Goal: Task Accomplishment & Management: Manage account settings

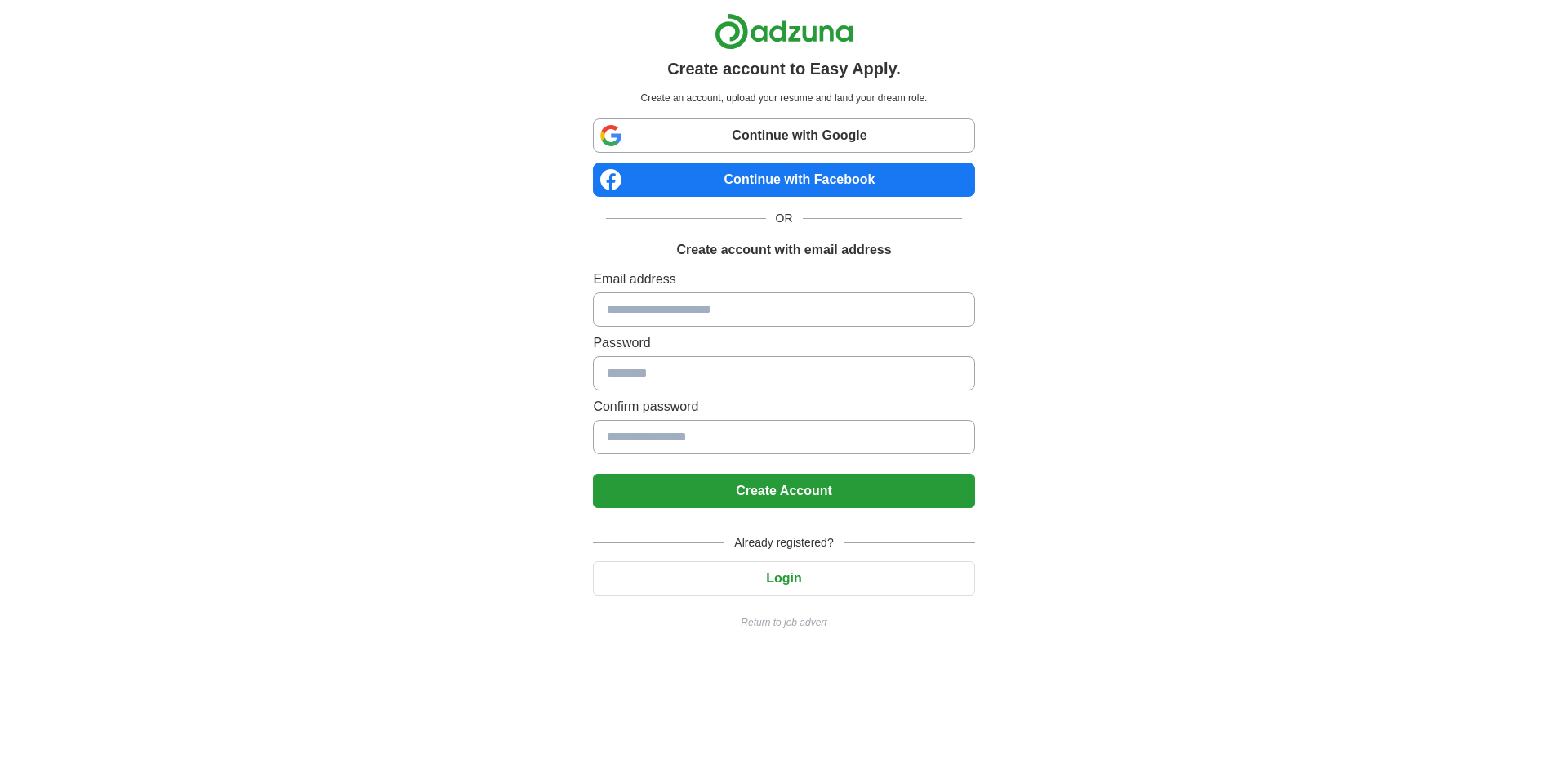
click at [707, 309] on input at bounding box center [783, 309] width 381 height 35
click at [803, 318] on input at bounding box center [783, 309] width 381 height 35
click at [814, 372] on input at bounding box center [783, 373] width 381 height 35
click at [800, 334] on label "Password" at bounding box center [783, 343] width 381 height 19
click at [802, 324] on input at bounding box center [783, 309] width 381 height 35
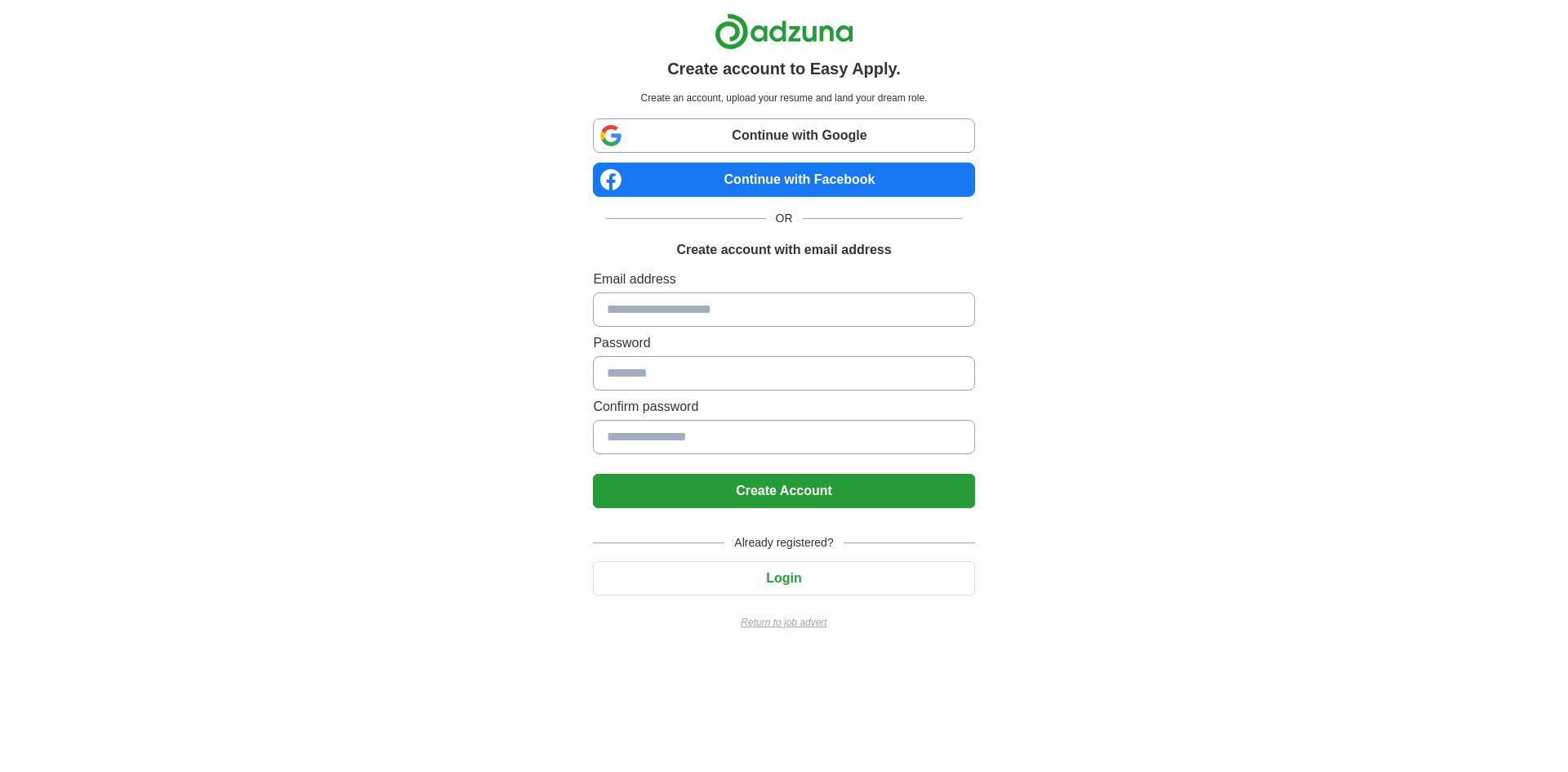
click at [802, 322] on input at bounding box center [783, 309] width 381 height 35
click at [774, 376] on input at bounding box center [783, 373] width 381 height 35
click at [741, 317] on input at bounding box center [783, 309] width 381 height 35
drag, startPoint x: 737, startPoint y: 425, endPoint x: 735, endPoint y: 441, distance: 16.1
click at [737, 427] on input at bounding box center [783, 437] width 381 height 35
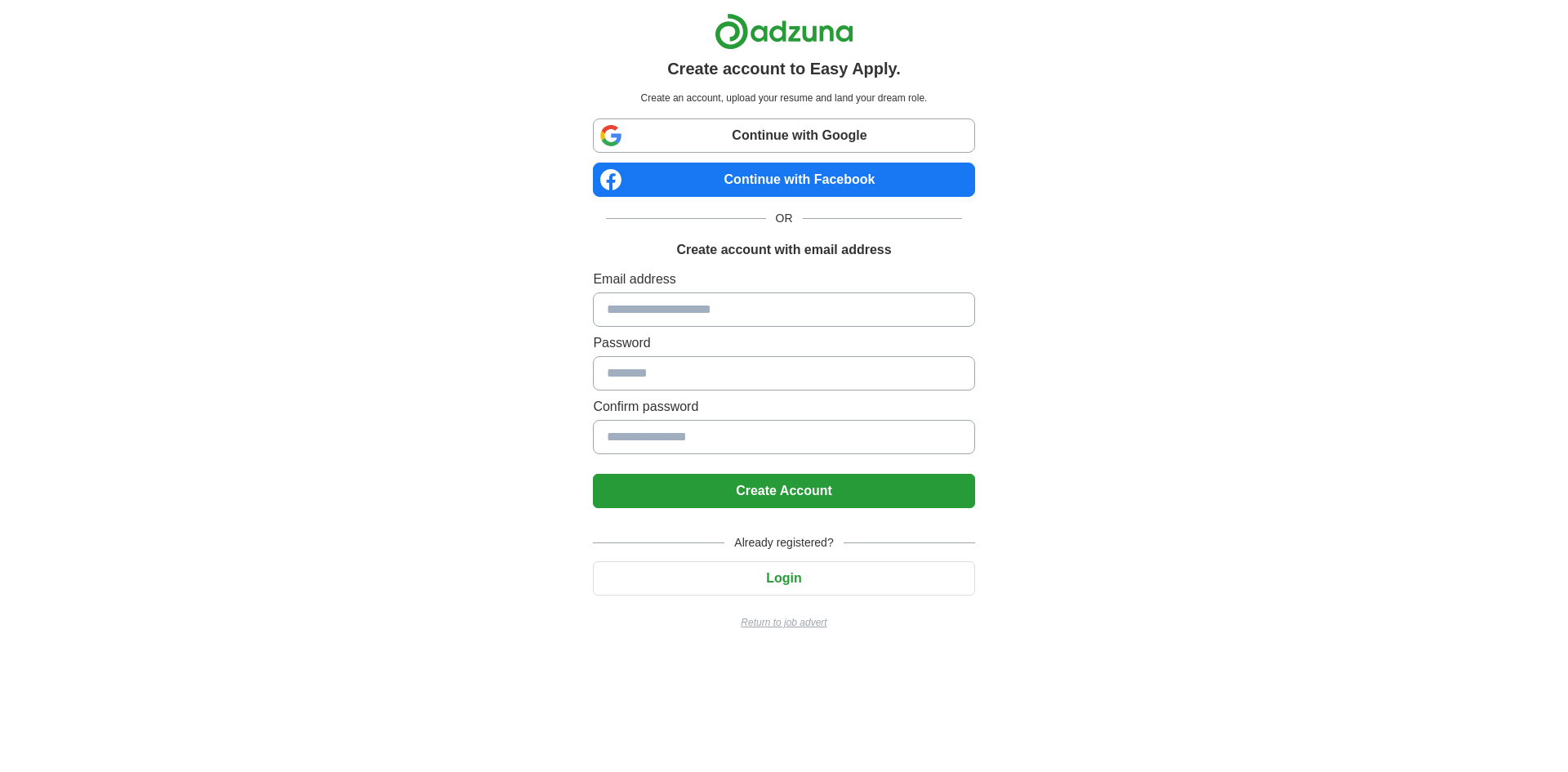
click at [815, 266] on div "Continue with Google Continue with Facebook OR Create account with email addres…" at bounding box center [783, 374] width 381 height 511
drag, startPoint x: 794, startPoint y: 303, endPoint x: 793, endPoint y: 401, distance: 98.0
click at [794, 306] on input at bounding box center [783, 309] width 381 height 35
click at [784, 580] on button "Login" at bounding box center [783, 578] width 381 height 35
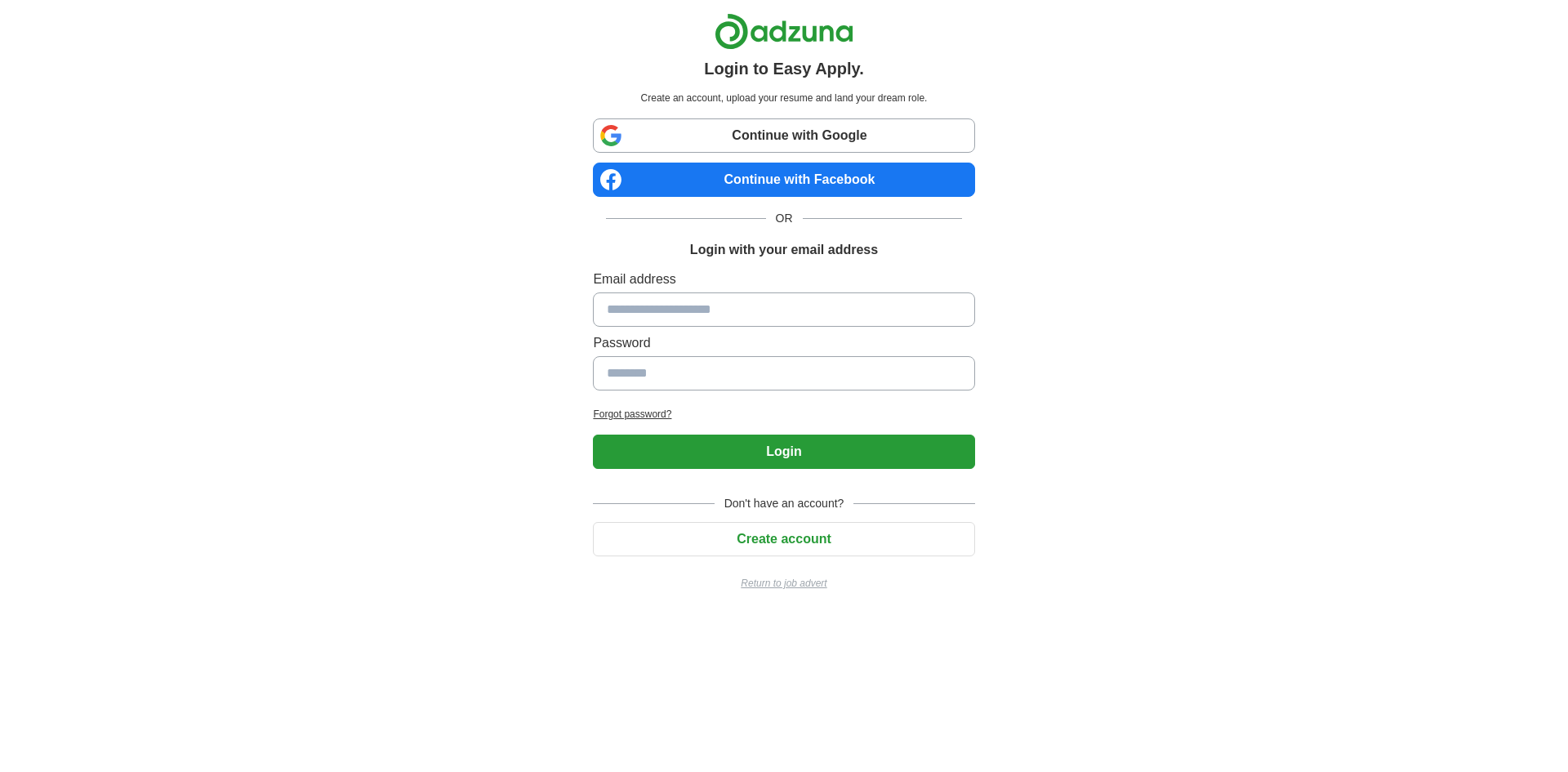
click at [752, 310] on input at bounding box center [783, 309] width 381 height 35
type input "**********"
click at [726, 371] on input at bounding box center [783, 373] width 381 height 35
type input "**********"
click at [805, 449] on button "Login" at bounding box center [783, 451] width 381 height 35
